Goal: Task Accomplishment & Management: Use online tool/utility

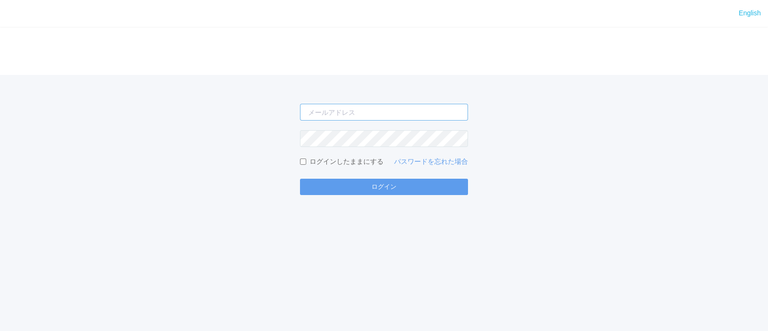
type input "[PERSON_NAME][EMAIL_ADDRESS][DOMAIN_NAME]"
click at [176, 261] on div "English ログイン [PERSON_NAME][EMAIL_ADDRESS][DOMAIN_NAME] ログインしたままにする パスワードを忘れた場合 …" at bounding box center [384, 165] width 768 height 331
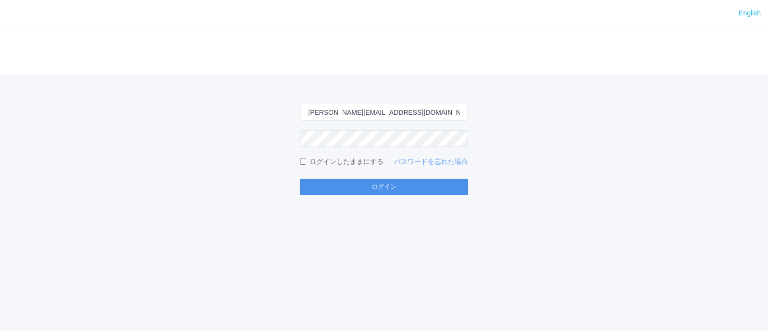
click at [343, 189] on button "ログイン" at bounding box center [384, 186] width 168 height 16
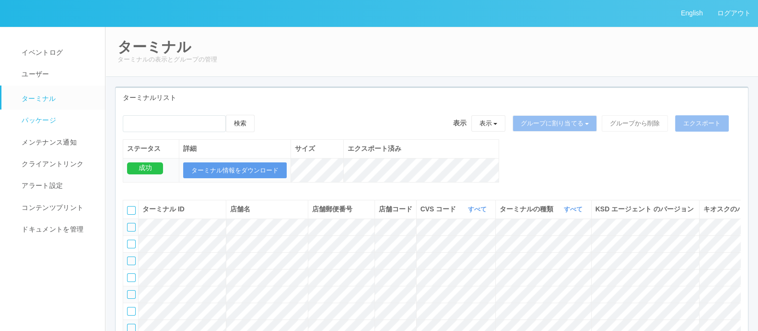
click at [18, 122] on em at bounding box center [13, 122] width 12 height 0
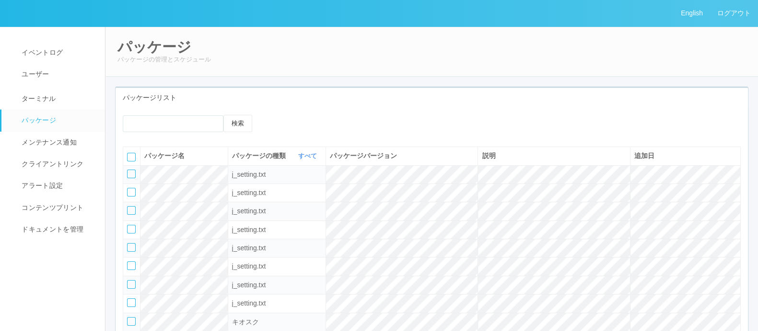
scroll to position [299, 0]
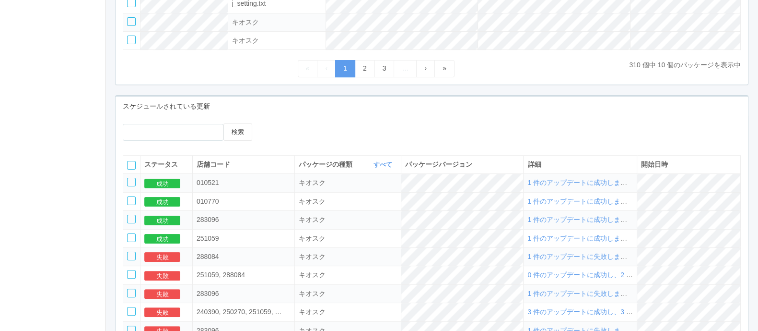
click at [544, 186] on span "1 件のアップデートに成功しました" at bounding box center [581, 182] width 106 height 8
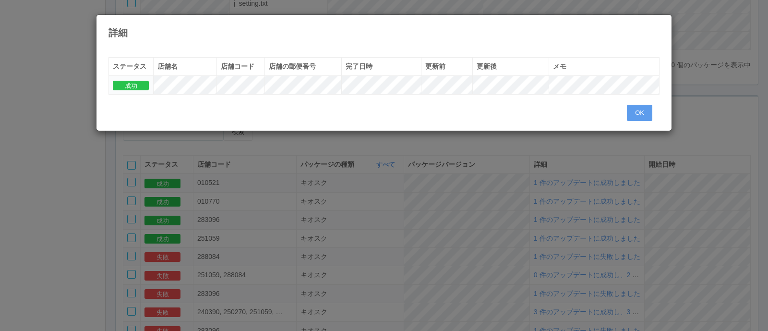
click at [249, 86] on tr "成功" at bounding box center [384, 85] width 550 height 18
click at [197, 95] on div "ステータス 店舗名 店舗コード 店舗の郵便番号 完了日時 更新前 更新後 メモ 成功" at bounding box center [383, 80] width 551 height 47
drag, startPoint x: 245, startPoint y: 154, endPoint x: 324, endPoint y: 166, distance: 80.0
click at [248, 155] on div "詳細 « ‹ 1 › » ステータス 店舗名 店舗コード 店舗の郵便番号 完了日時 更新前 更新後 メモ 成功 OK" at bounding box center [384, 165] width 768 height 331
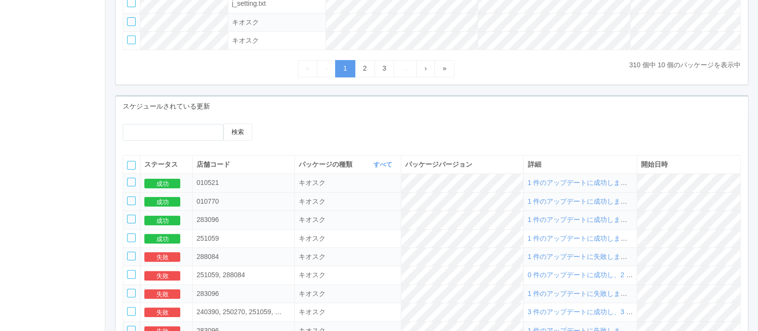
click at [553, 204] on span "1 件のアップデートに成功しました" at bounding box center [581, 201] width 106 height 8
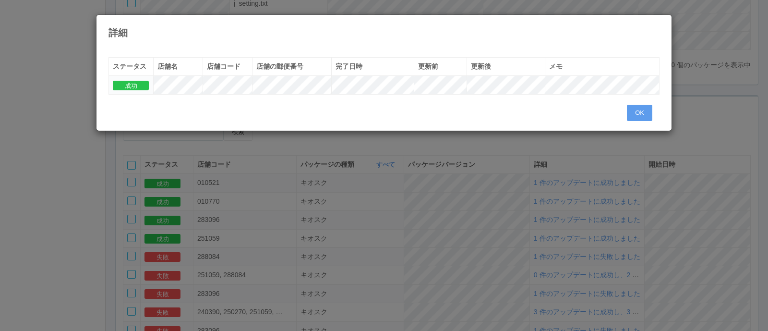
click at [222, 84] on tr "成功" at bounding box center [384, 85] width 550 height 18
click at [254, 142] on div "詳細 « ‹ 1 › » ステータス 店舗名 店舗コード 店舗の郵便番号 完了日時 更新前 更新後 メモ 成功 OK" at bounding box center [384, 165] width 768 height 331
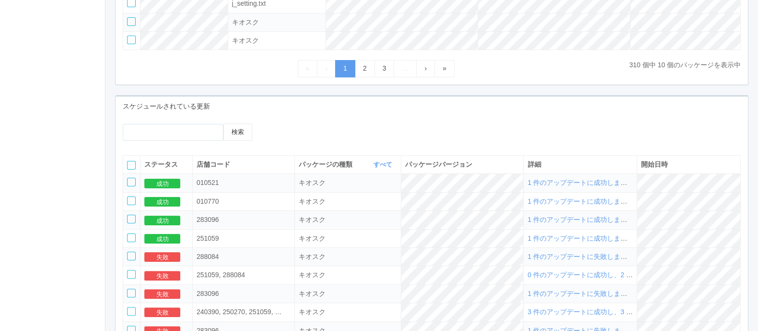
click at [569, 182] on span "1 件のアップデートに成功しました" at bounding box center [581, 182] width 106 height 8
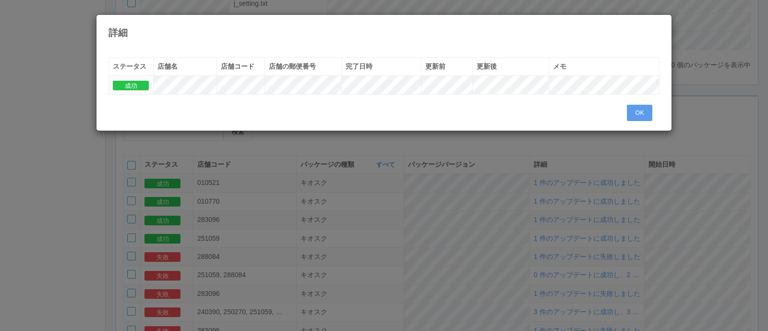
click at [225, 84] on tr "成功" at bounding box center [384, 85] width 550 height 18
click at [333, 144] on div "詳細 « ‹ 1 › » ステータス 店舗名 店舗コード 店舗の郵便番号 完了日時 更新前 更新後 メモ 成功 OK" at bounding box center [384, 165] width 768 height 331
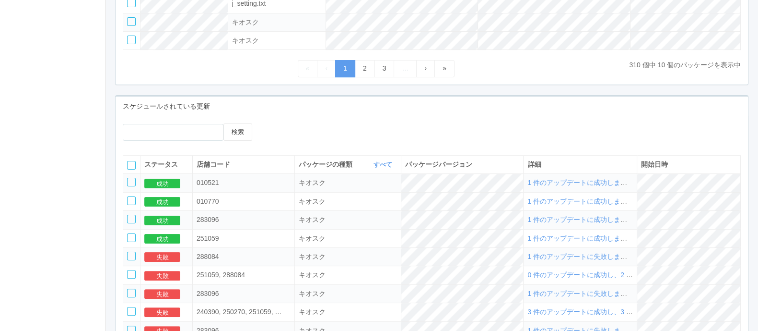
scroll to position [0, 0]
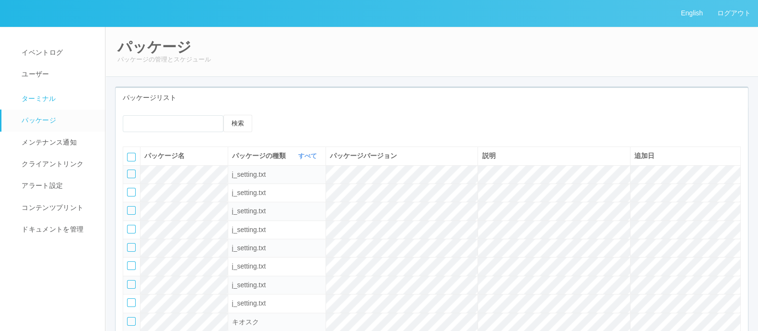
click at [40, 95] on span "ターミナル" at bounding box center [37, 99] width 37 height 8
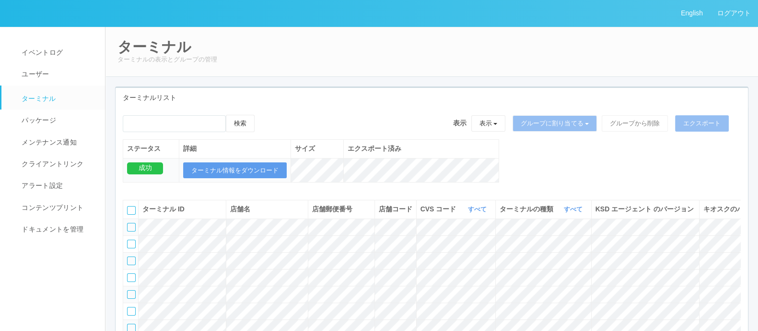
scroll to position [201, 0]
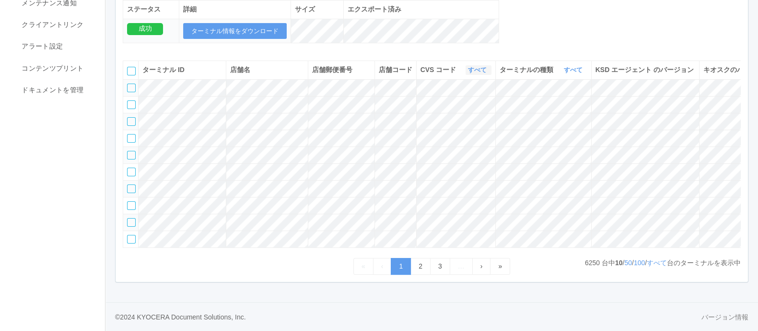
click at [472, 66] on link "すべて" at bounding box center [478, 69] width 21 height 7
click at [458, 137] on link "961762" at bounding box center [453, 143] width 76 height 13
click at [571, 66] on link "すべて" at bounding box center [574, 69] width 21 height 7
click at [564, 104] on link "キオスク" at bounding box center [549, 110] width 76 height 13
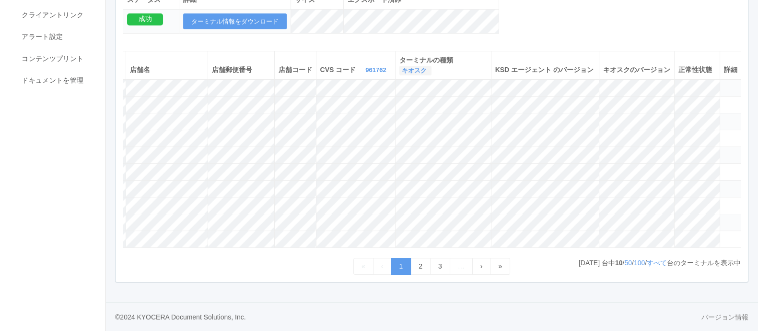
scroll to position [0, 0]
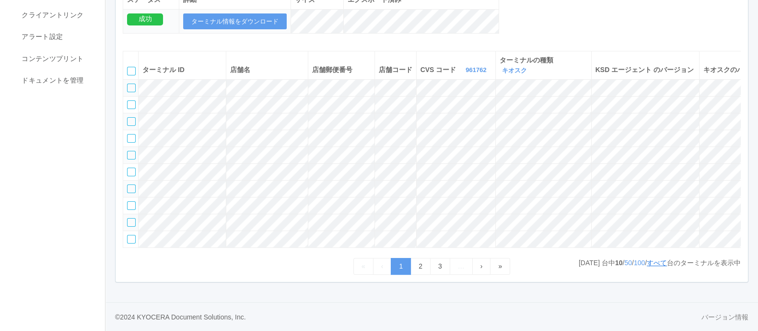
click at [655, 262] on link "すべて" at bounding box center [657, 263] width 20 height 8
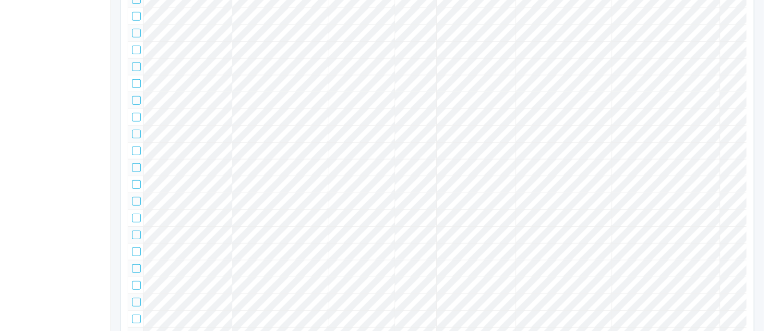
scroll to position [0, 115]
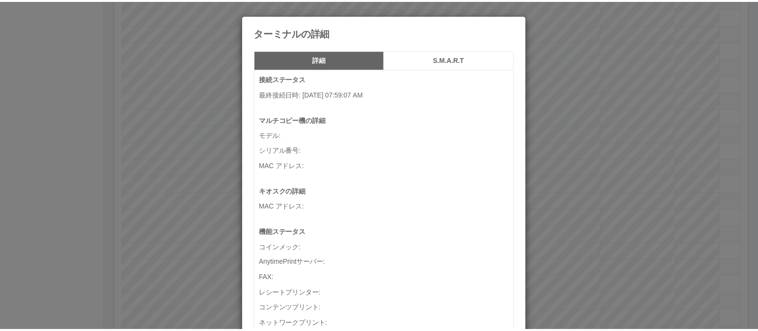
scroll to position [0, 106]
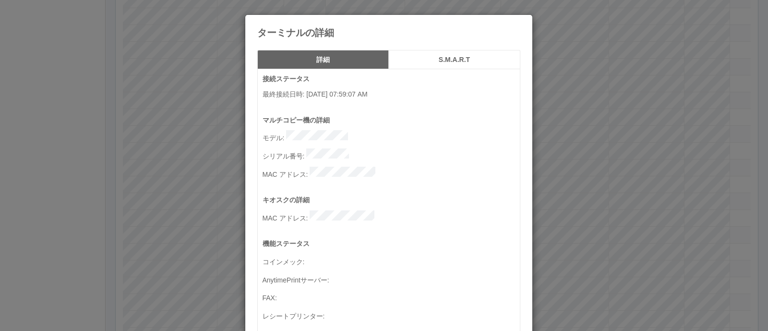
click at [619, 166] on div "ターミナルの詳細 詳細 S.M.A.R.T 接続ステータス 最終接続日時 : [DATE] 07:59:07 AM マルチコピー機の詳細 モデル : シリアル…" at bounding box center [384, 165] width 768 height 331
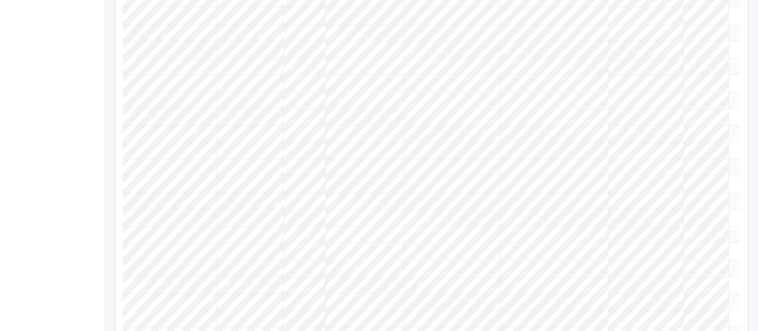
scroll to position [0, 0]
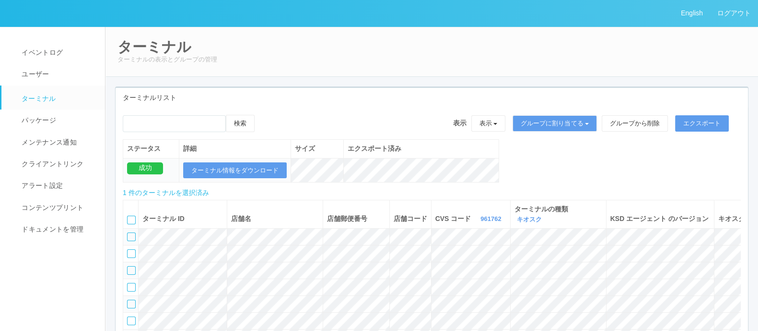
click at [264, 115] on icon at bounding box center [264, 115] width 0 height 0
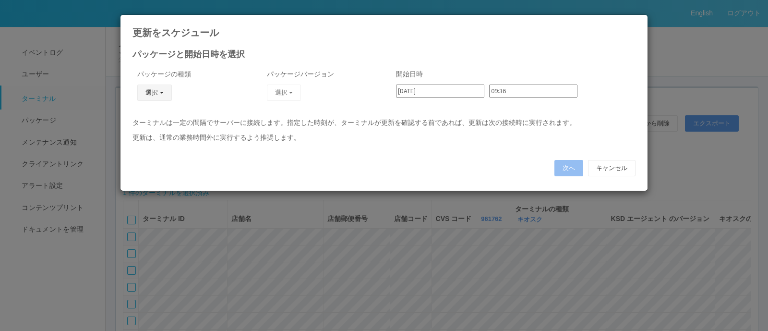
click at [154, 93] on button "選択" at bounding box center [154, 92] width 35 height 16
click at [147, 134] on link "キオスク" at bounding box center [141, 134] width 76 height 15
click at [289, 92] on button "選択" at bounding box center [284, 92] width 35 height 16
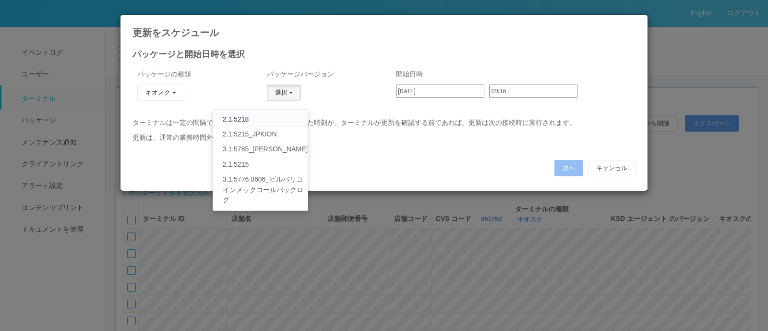
click at [251, 118] on link "2.1.5218" at bounding box center [260, 119] width 95 height 15
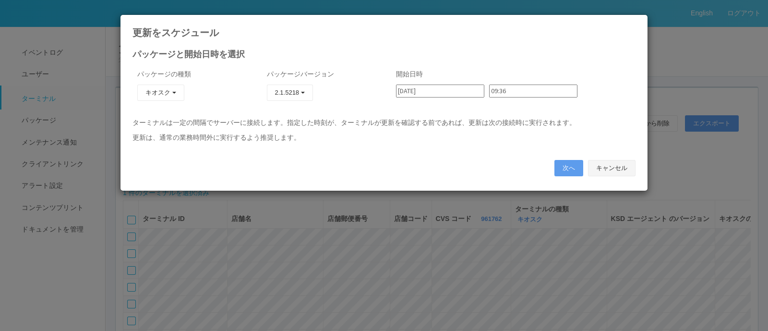
click at [611, 166] on button "キャンセル" at bounding box center [611, 168] width 47 height 16
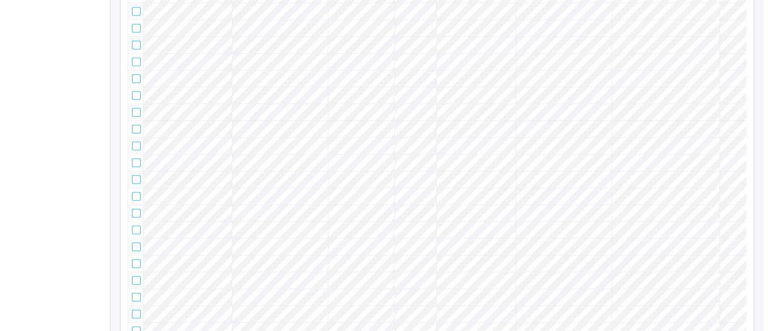
scroll to position [0, 115]
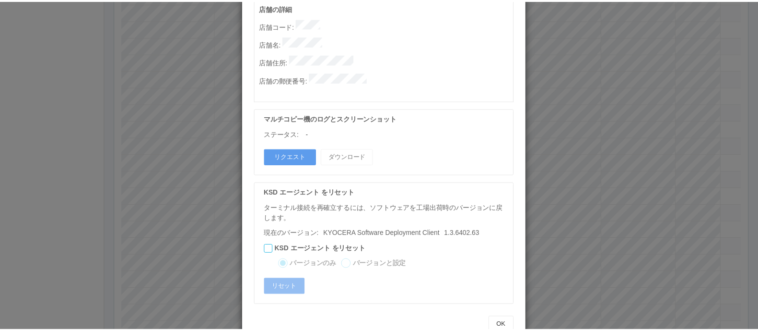
scroll to position [526, 0]
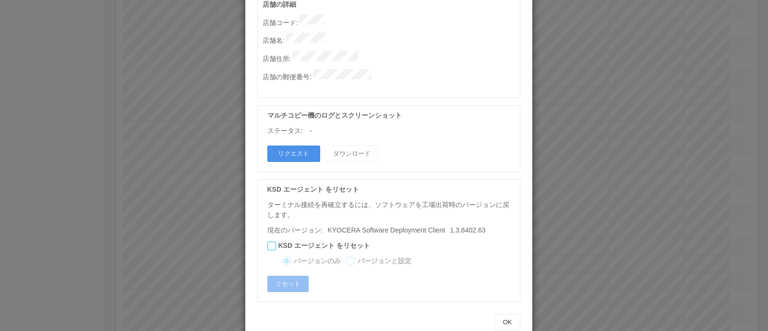
click at [279, 145] on button "リクエスト" at bounding box center [293, 153] width 53 height 16
click at [635, 193] on div "ターミナルの詳細 詳細 S.M.A.R.T 接続ステータス 最終接続日時 : [DATE] 07:59:07 AM マルチコピー機の詳細 モデル : シリアル…" at bounding box center [384, 165] width 768 height 331
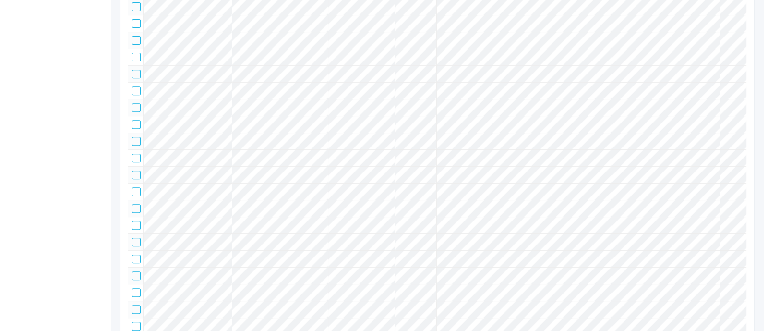
scroll to position [0, 0]
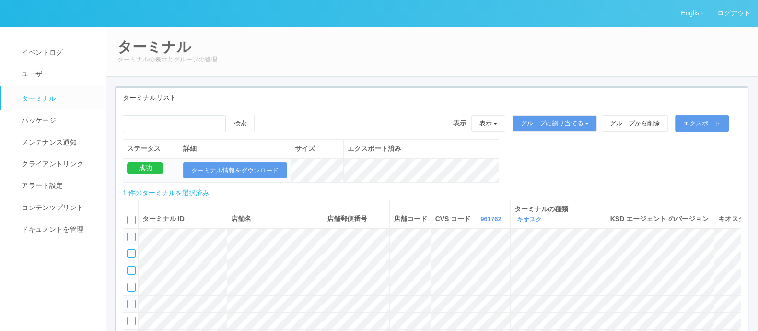
click at [264, 115] on icon at bounding box center [264, 115] width 0 height 0
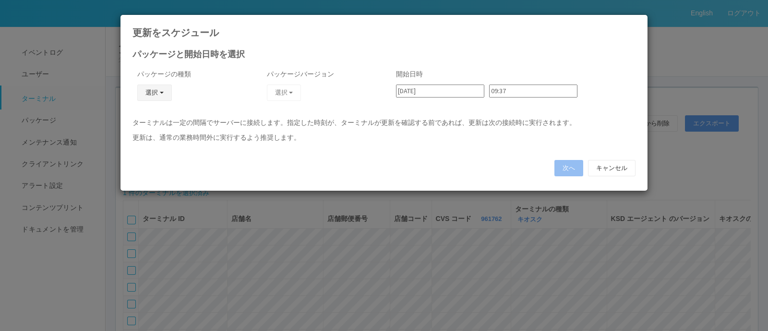
click at [148, 94] on button "選択" at bounding box center [154, 92] width 35 height 16
click at [149, 131] on link "キオスク" at bounding box center [141, 134] width 76 height 15
click at [300, 92] on button "選択" at bounding box center [284, 92] width 35 height 16
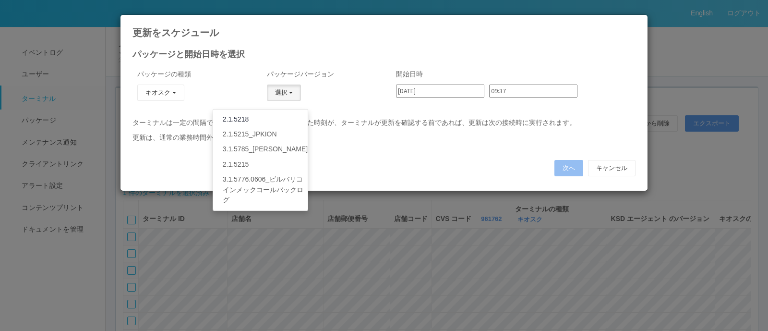
click at [263, 116] on link "2.1.5218" at bounding box center [260, 119] width 95 height 15
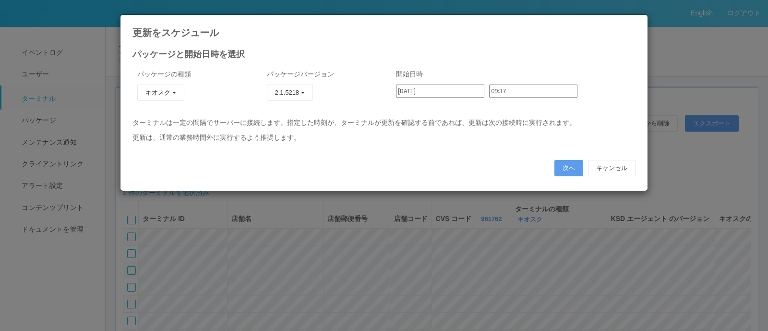
click at [501, 90] on input "09:37" at bounding box center [533, 90] width 88 height 13
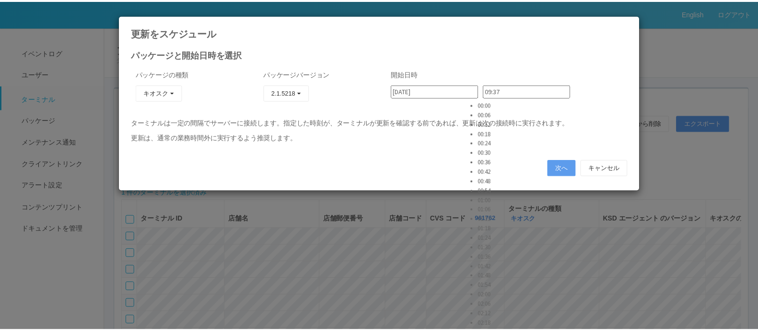
scroll to position [2701, 0]
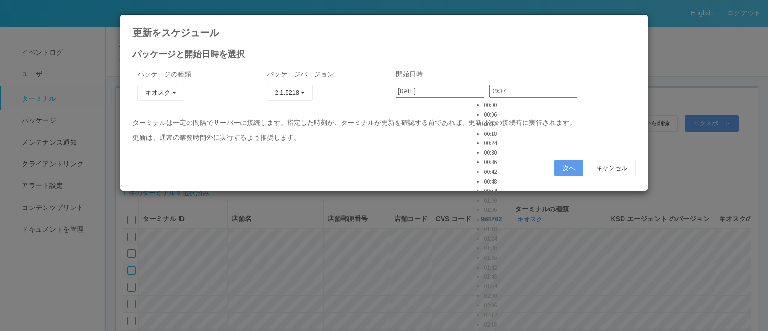
type input "19:00"
click at [561, 162] on button "次へ" at bounding box center [568, 168] width 29 height 16
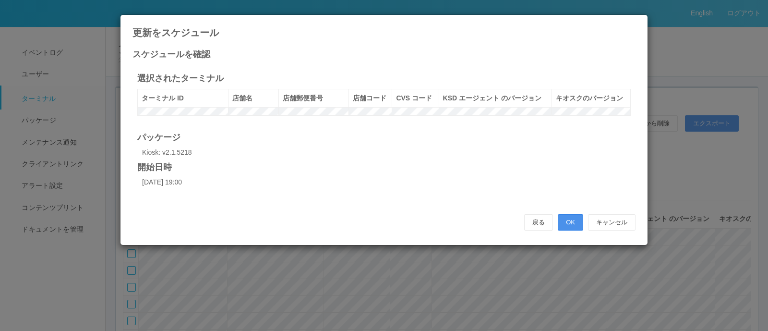
click at [572, 230] on button "OK" at bounding box center [569, 222] width 25 height 16
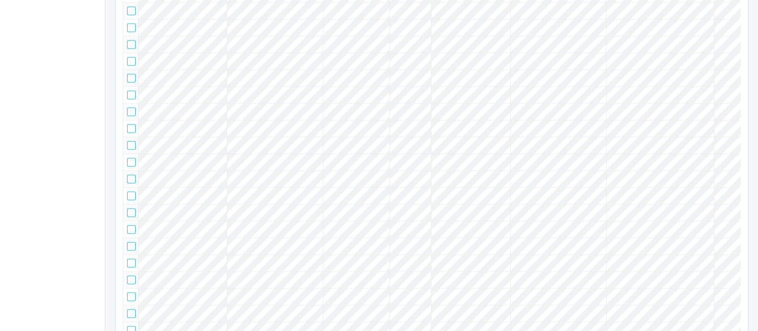
scroll to position [15146, 0]
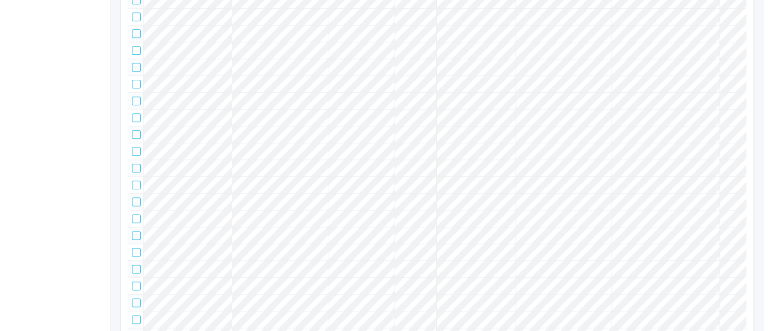
scroll to position [0, 115]
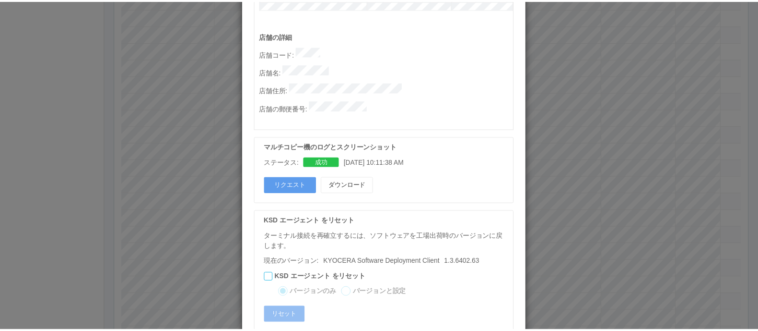
scroll to position [526, 0]
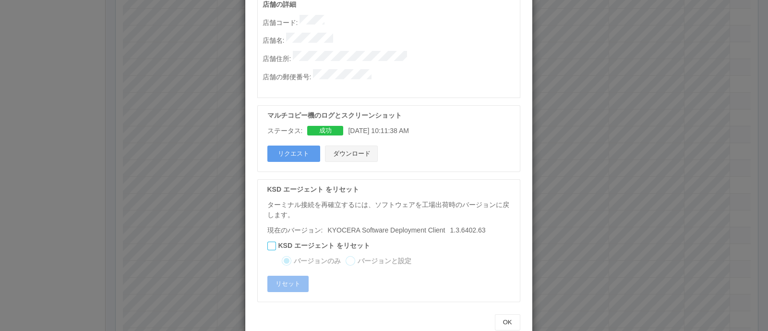
click at [355, 145] on button "ダウンロード" at bounding box center [351, 153] width 53 height 16
click at [353, 33] on p "店舗名 :" at bounding box center [390, 39] width 257 height 13
click at [365, 33] on p "店舗名 :" at bounding box center [390, 39] width 257 height 13
click at [629, 168] on div "ターミナルの詳細 詳細 S.M.A.R.T 接続ステータス 最終接続日時 : [DATE] 04:12:55 AM マルチコピー機の詳細 モデル : シリアル…" at bounding box center [384, 165] width 768 height 331
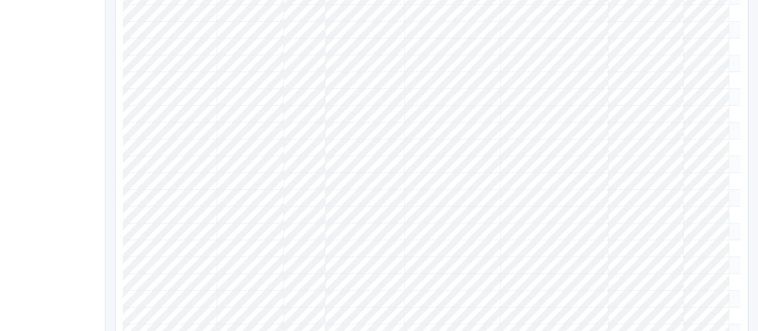
scroll to position [0, 0]
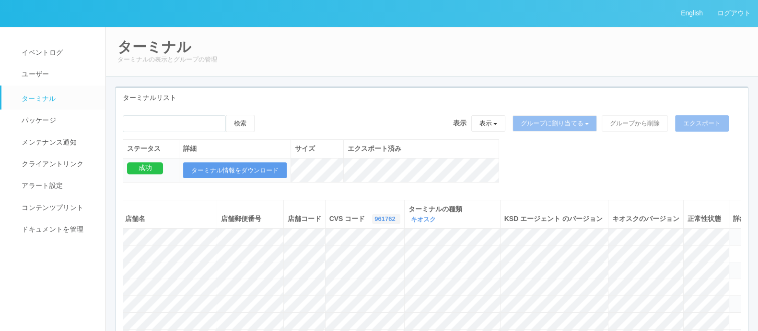
click at [396, 216] on icon "button" at bounding box center [397, 218] width 2 height 7
click at [346, 246] on link "300034" at bounding box center [362, 242] width 76 height 13
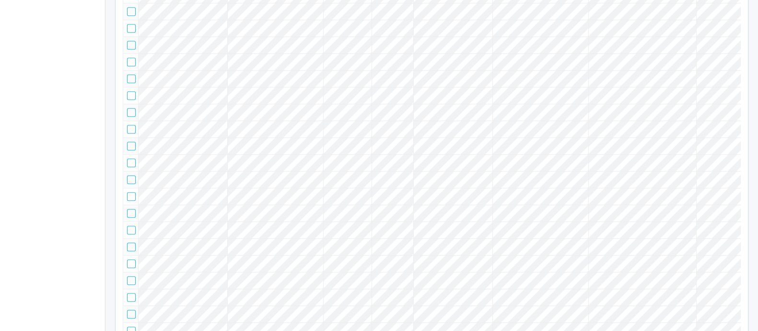
scroll to position [0, 97]
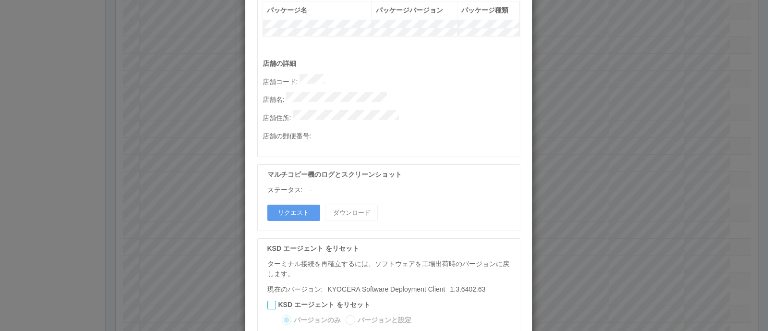
scroll to position [508, 0]
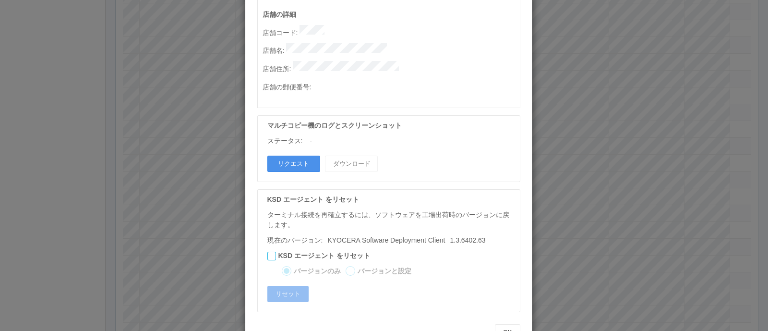
click at [292, 155] on button "リクエスト" at bounding box center [293, 163] width 53 height 16
click at [587, 146] on div "ターミナルの詳細 詳細 S.M.A.R.T 接続ステータス 最終接続日時 : [DATE] 08:50:36 AM マルチコピー機の詳細 モデル : シリアル…" at bounding box center [384, 165] width 768 height 331
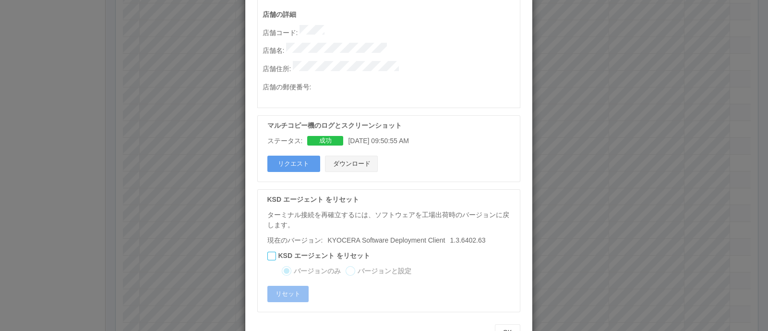
click at [348, 155] on button "ダウンロード" at bounding box center [351, 163] width 53 height 16
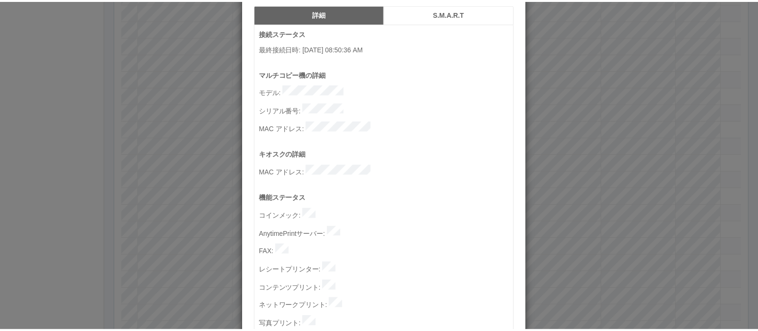
scroll to position [0, 0]
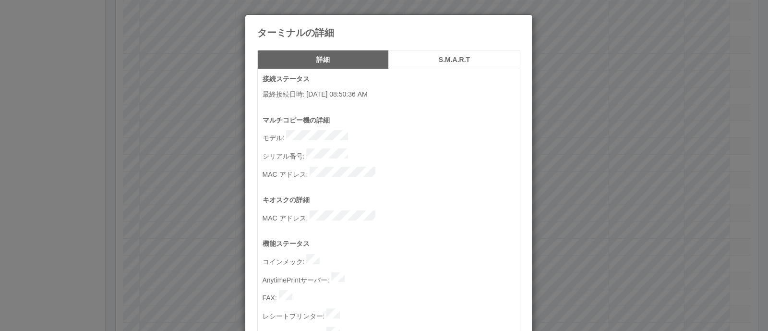
click at [520, 22] on icon at bounding box center [520, 22] width 0 height 0
